Goal: Task Accomplishment & Management: Manage account settings

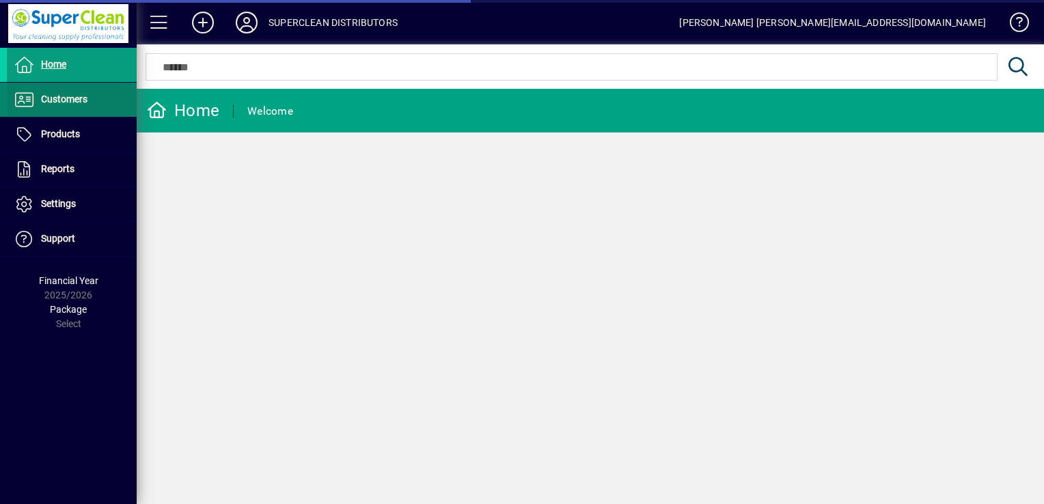
click at [66, 95] on span "Customers" at bounding box center [64, 99] width 46 height 11
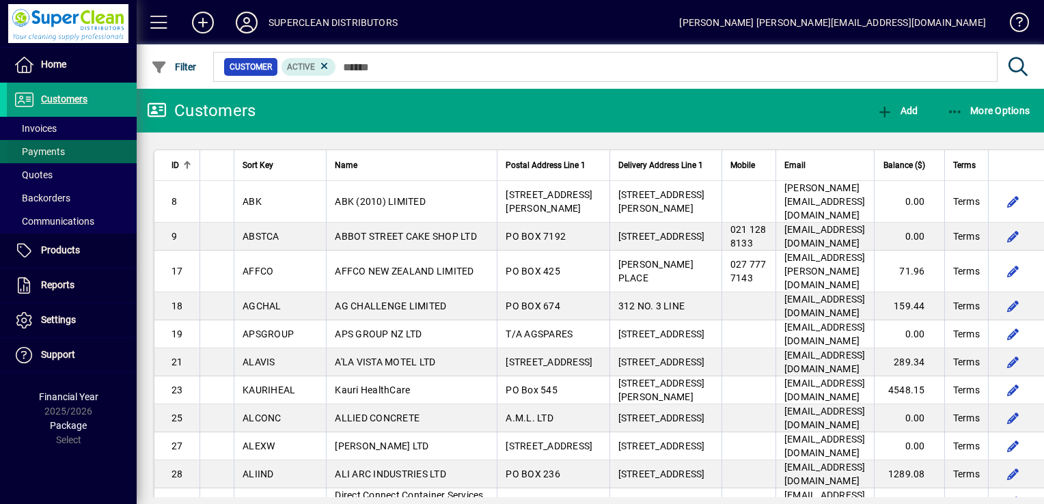
click at [53, 157] on span "Payments" at bounding box center [36, 152] width 58 height 14
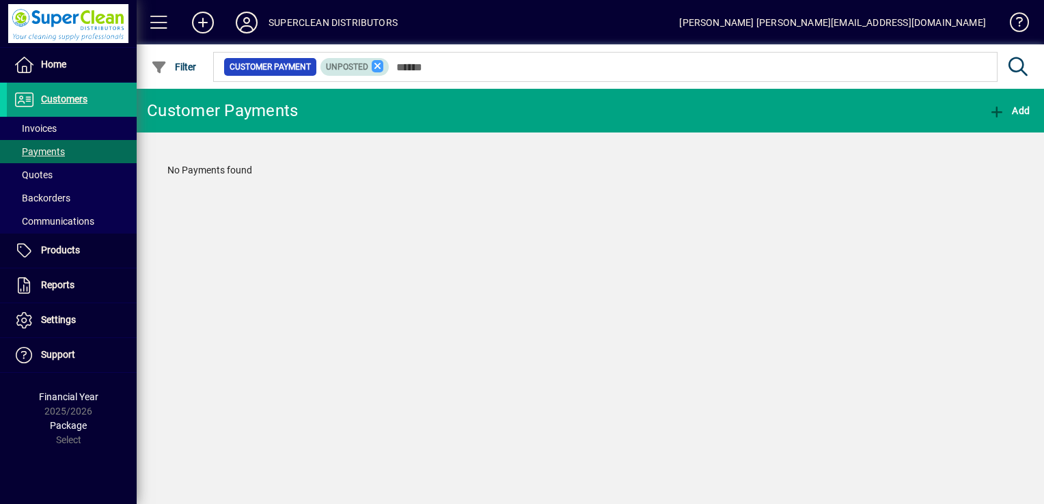
click at [377, 70] on icon at bounding box center [378, 66] width 12 height 12
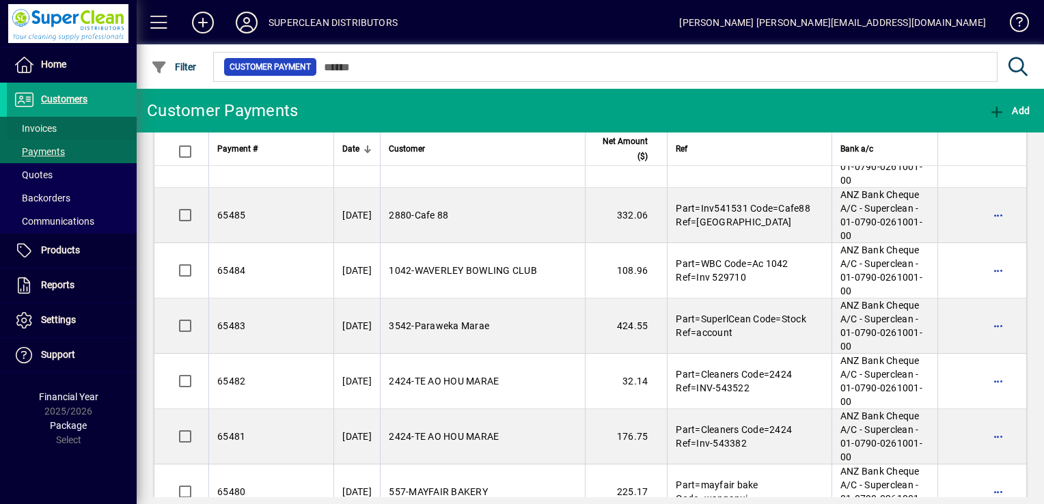
scroll to position [2519, 0]
click at [44, 133] on span "Invoices" at bounding box center [35, 128] width 43 height 11
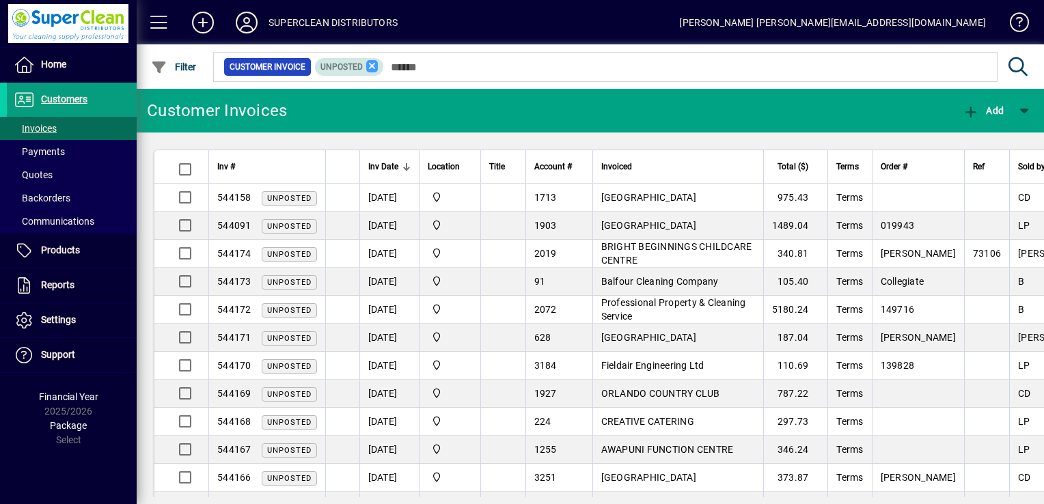
click at [376, 67] on icon at bounding box center [372, 66] width 12 height 12
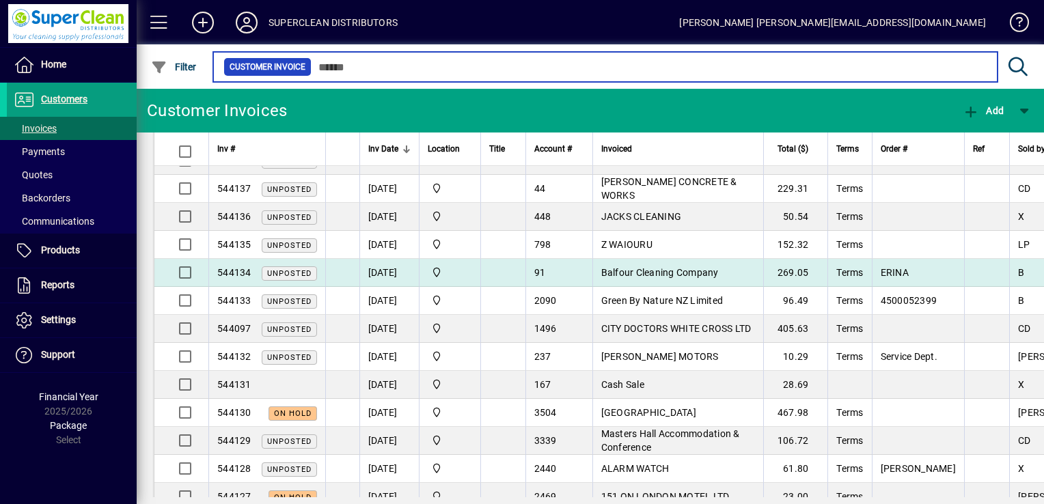
scroll to position [1087, 0]
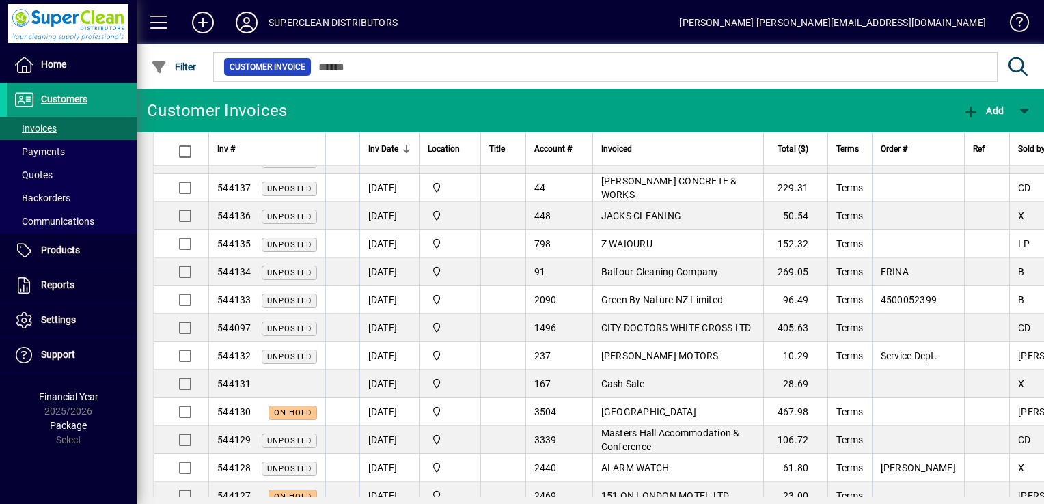
click at [502, 258] on td at bounding box center [502, 272] width 45 height 28
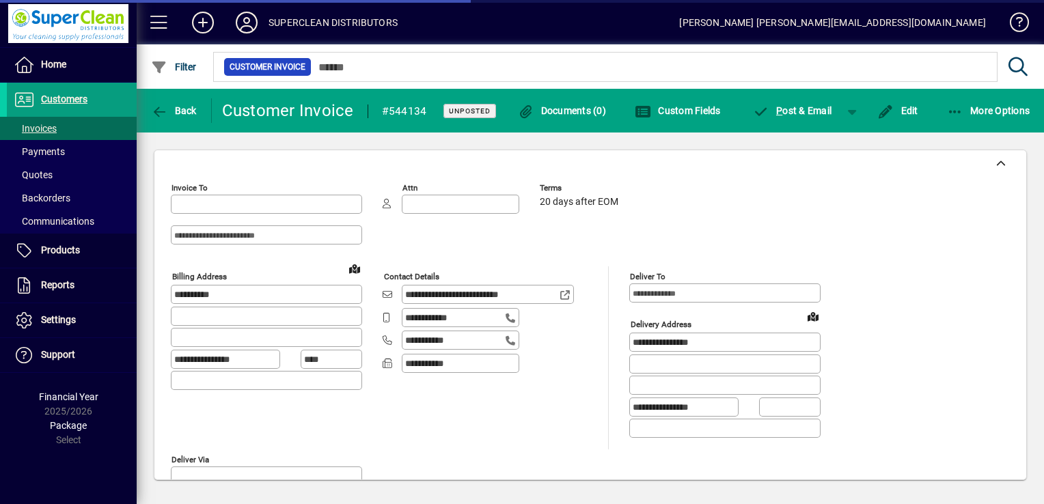
type input "**********"
type input "*********"
type input "**********"
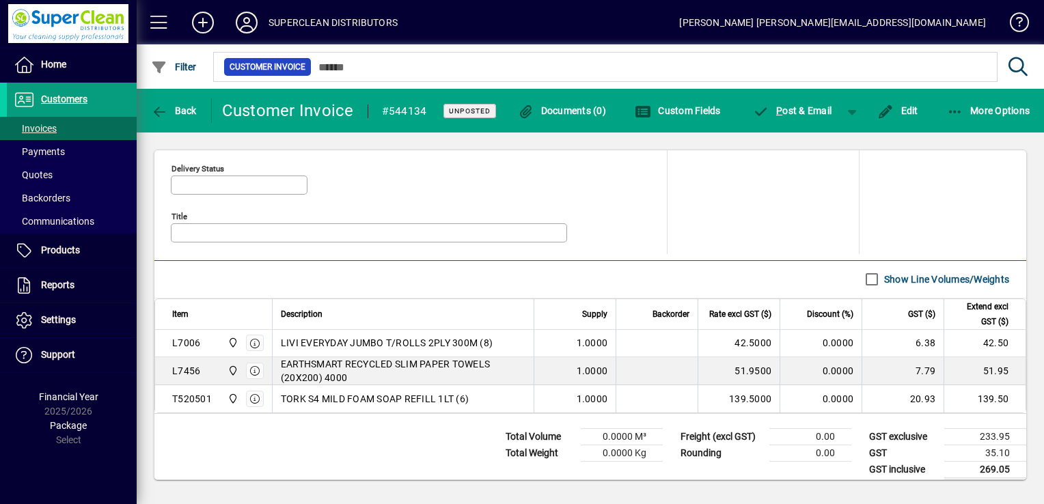
scroll to position [667, 0]
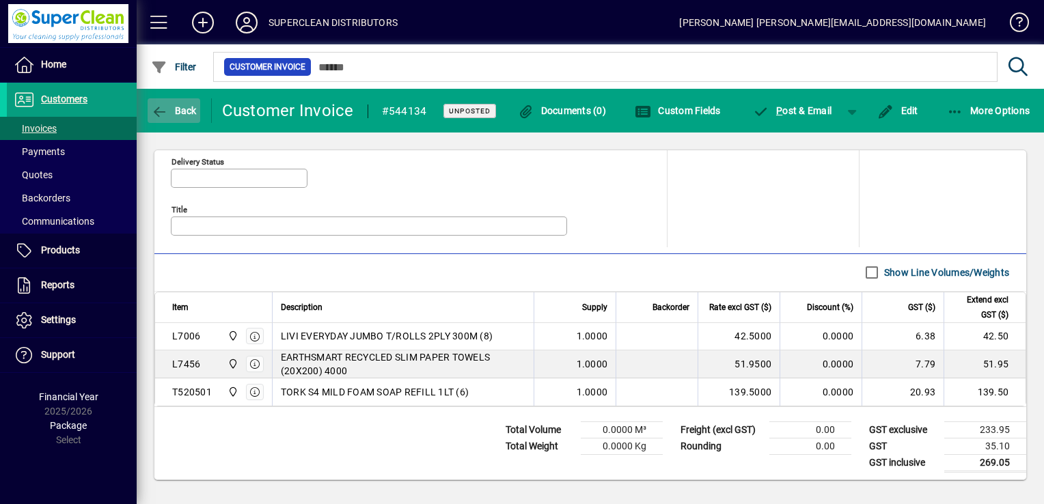
click at [175, 113] on span "Back" at bounding box center [174, 110] width 46 height 11
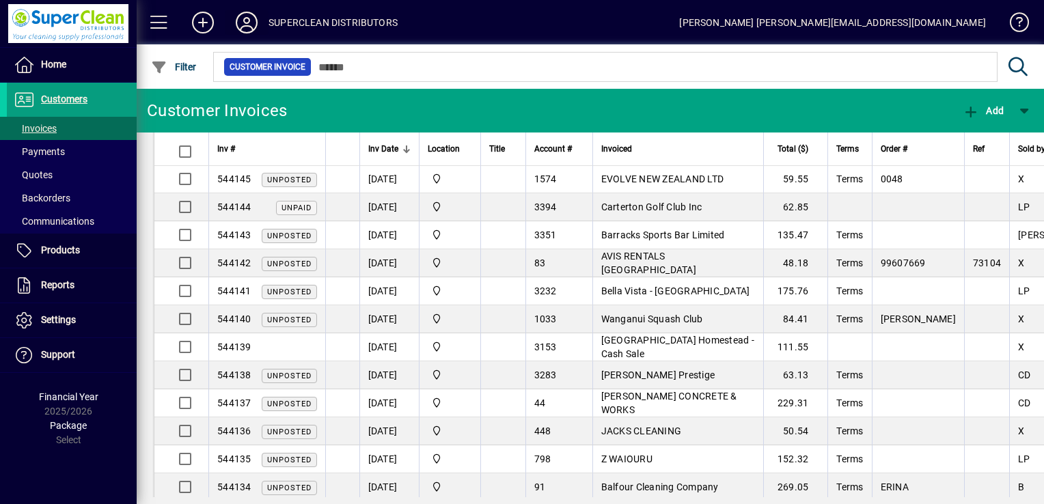
click at [238, 20] on icon at bounding box center [246, 23] width 27 height 22
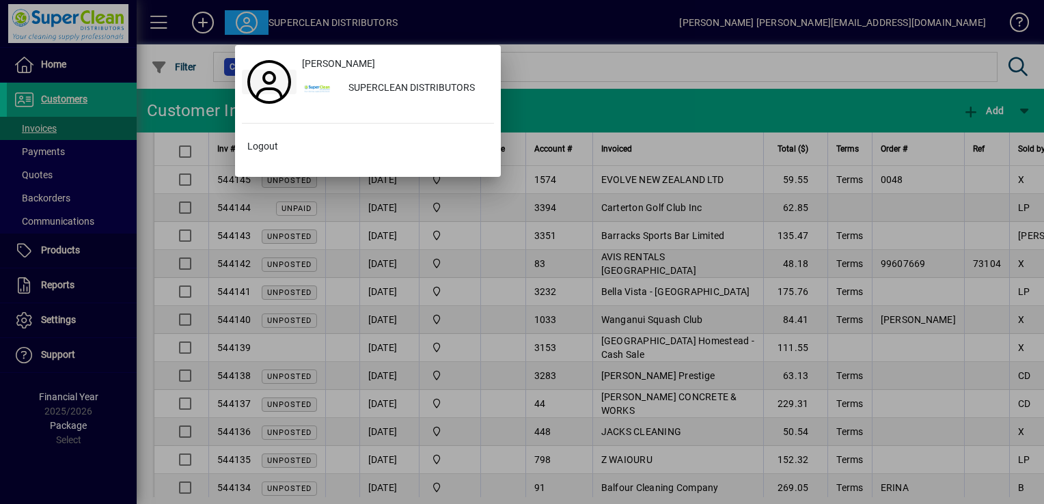
scroll to position [871, 0]
click at [284, 137] on span at bounding box center [368, 146] width 252 height 33
